Goal: Complete application form

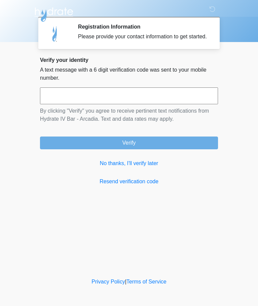
click at [149, 168] on link "No thanks, I'll verify later" at bounding box center [129, 164] width 178 height 8
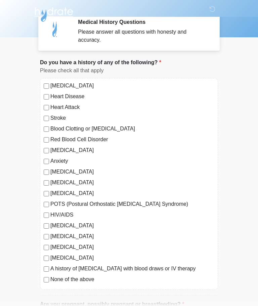
click at [59, 282] on label "None of the above" at bounding box center [132, 280] width 164 height 8
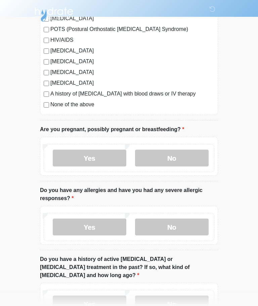
click at [194, 150] on label "No" at bounding box center [172, 158] width 74 height 17
click at [166, 225] on label "No" at bounding box center [172, 227] width 74 height 17
click at [104, 231] on label "Yes" at bounding box center [90, 227] width 74 height 17
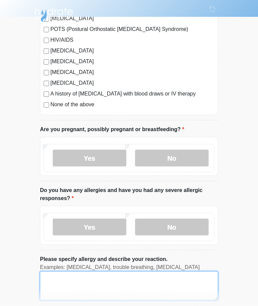
click at [121, 286] on textarea "Please specify allergy and describe your reaction." at bounding box center [129, 286] width 178 height 29
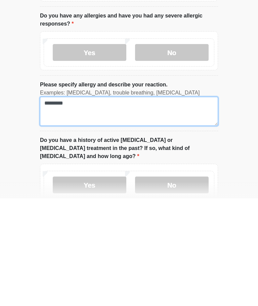
type textarea "*********"
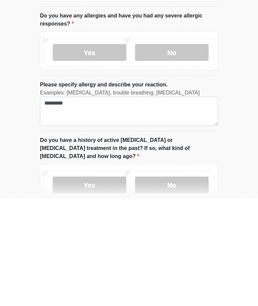
click at [198, 284] on label "No" at bounding box center [172, 292] width 74 height 17
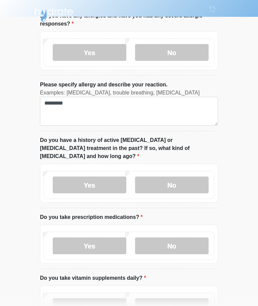
click at [110, 238] on label "Yes" at bounding box center [90, 246] width 74 height 17
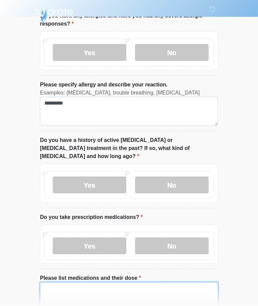
click at [140, 286] on textarea "Please list medications and their dose" at bounding box center [129, 296] width 178 height 29
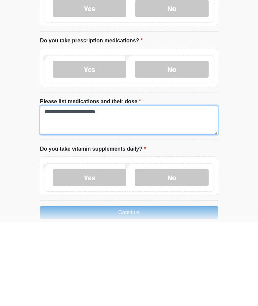
click at [80, 190] on textarea "**********" at bounding box center [129, 204] width 178 height 29
type textarea "**********"
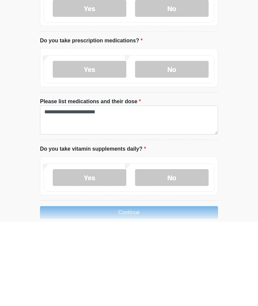
click at [196, 254] on label "No" at bounding box center [172, 262] width 74 height 17
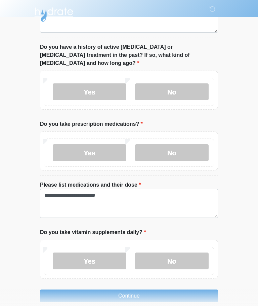
click at [183, 290] on button "Continue" at bounding box center [129, 296] width 178 height 13
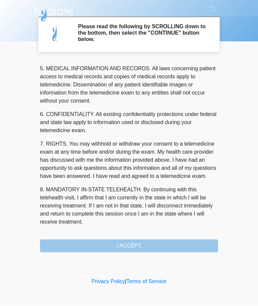
scroll to position [219, 0]
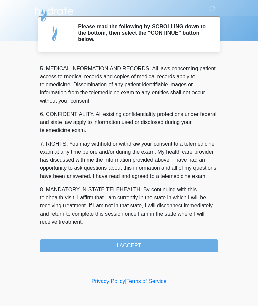
click at [172, 243] on button "I ACCEPT" at bounding box center [129, 246] width 178 height 13
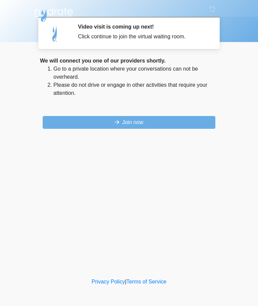
click at [162, 120] on button "Join now" at bounding box center [129, 122] width 173 height 13
